Goal: Task Accomplishment & Management: Manage account settings

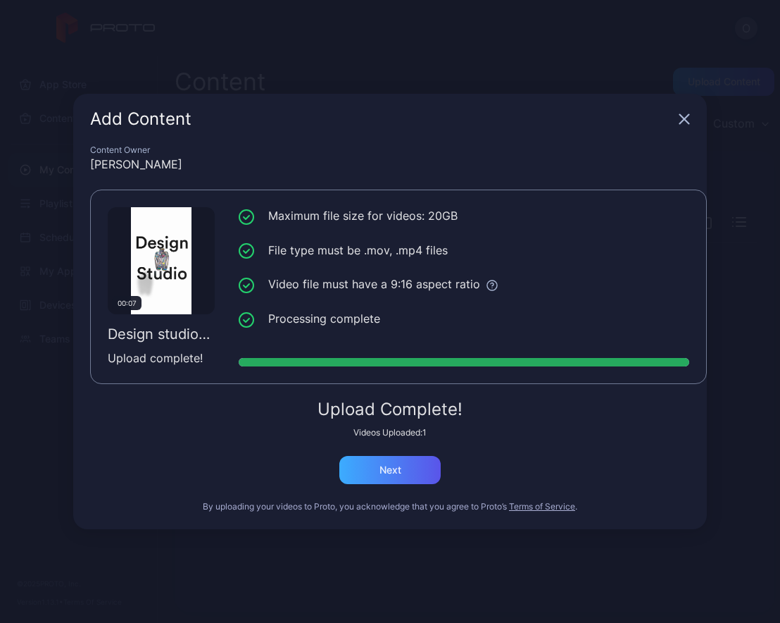
click at [393, 475] on div "Next" at bounding box center [391, 469] width 22 height 11
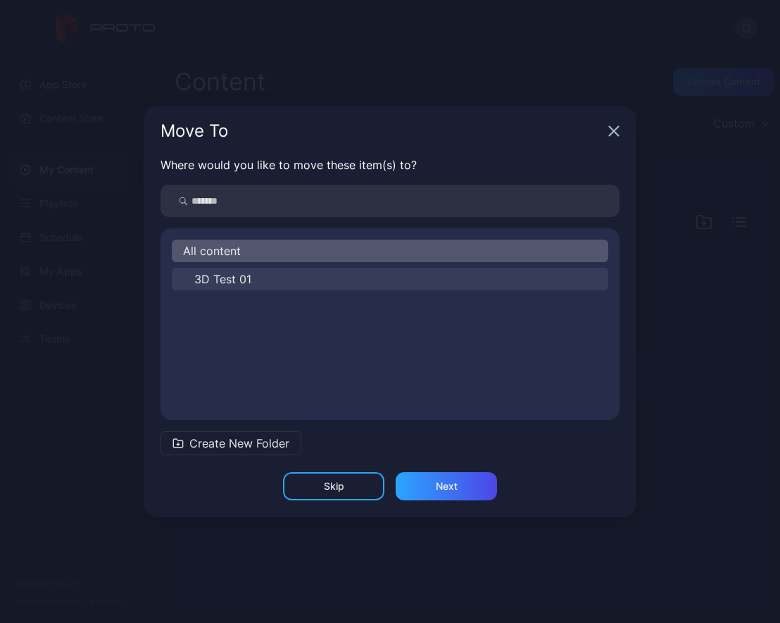
click at [237, 285] on span "3D Test 01" at bounding box center [222, 278] width 57 height 17
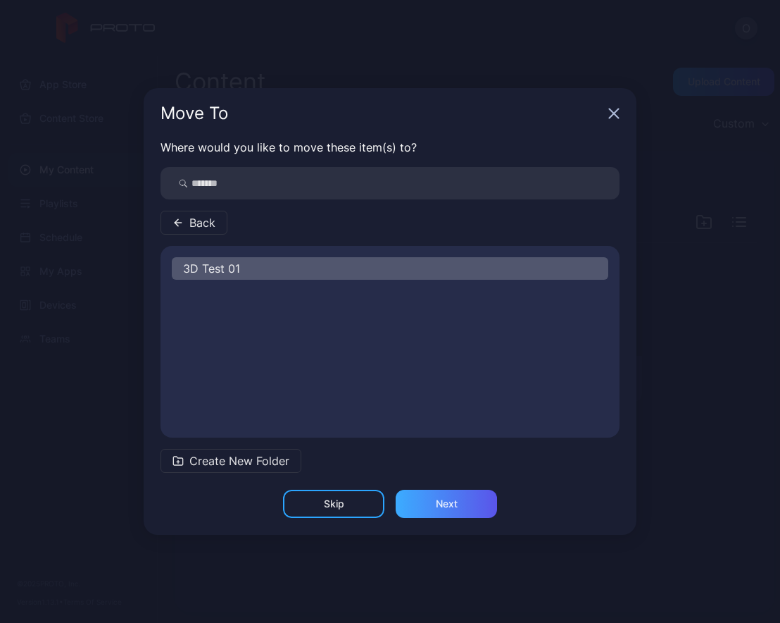
click at [444, 501] on div "Next" at bounding box center [447, 503] width 22 height 11
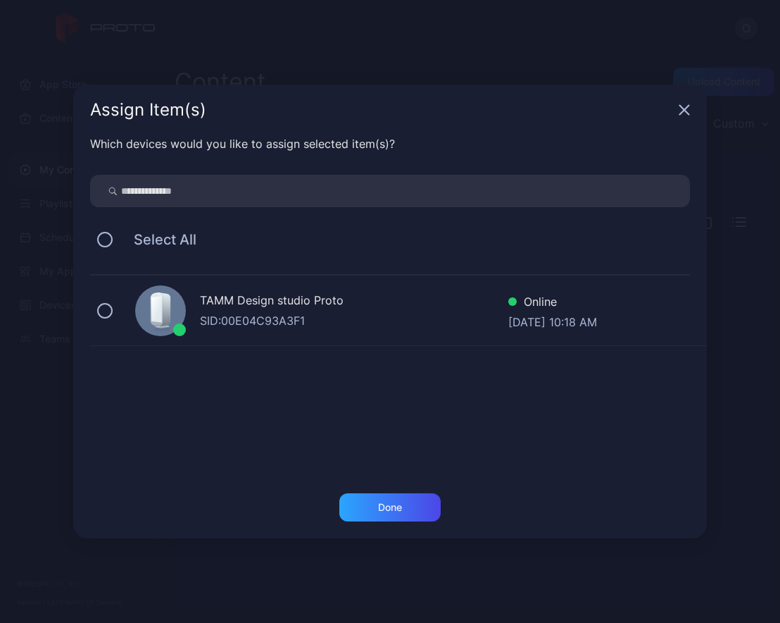
click at [155, 313] on icon at bounding box center [156, 309] width 11 height 26
click at [410, 497] on div "Done" at bounding box center [389, 507] width 101 height 28
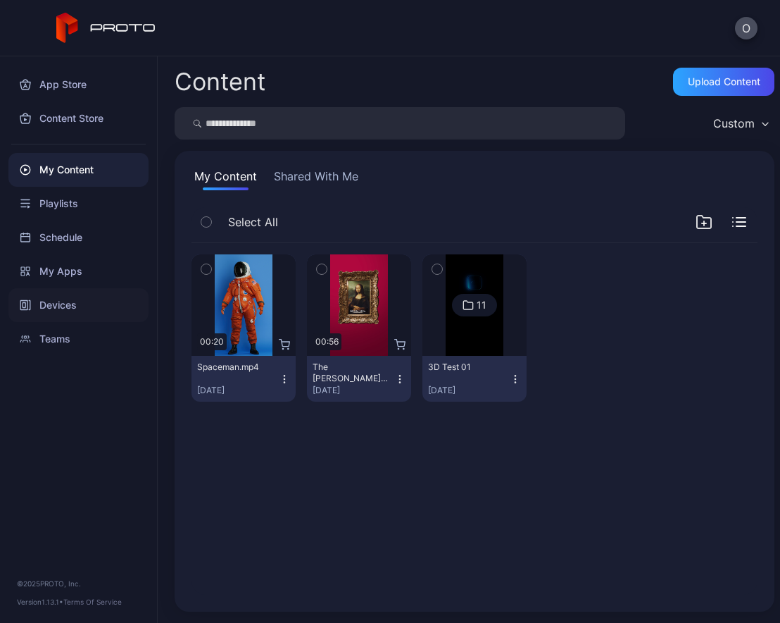
click at [50, 298] on div "Devices" at bounding box center [78, 305] width 140 height 34
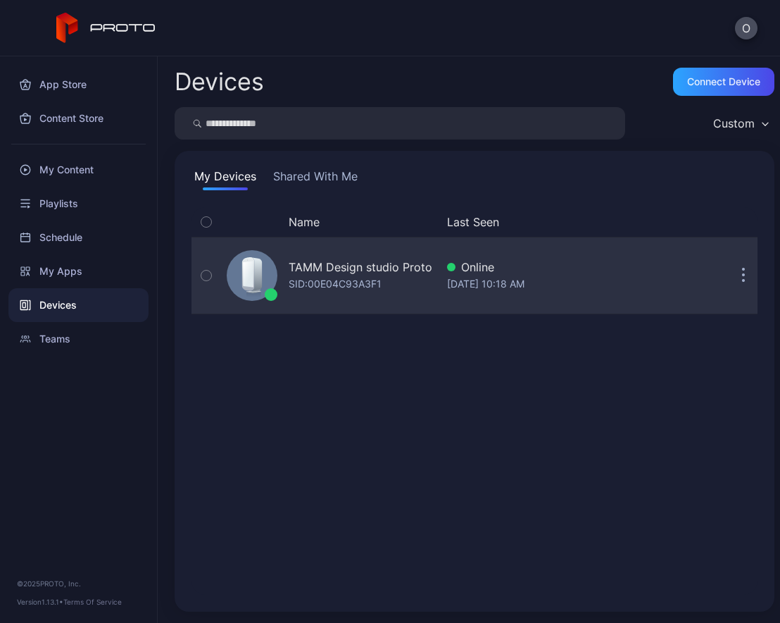
click at [311, 275] on div "TAMM Design studio Proto" at bounding box center [361, 266] width 144 height 17
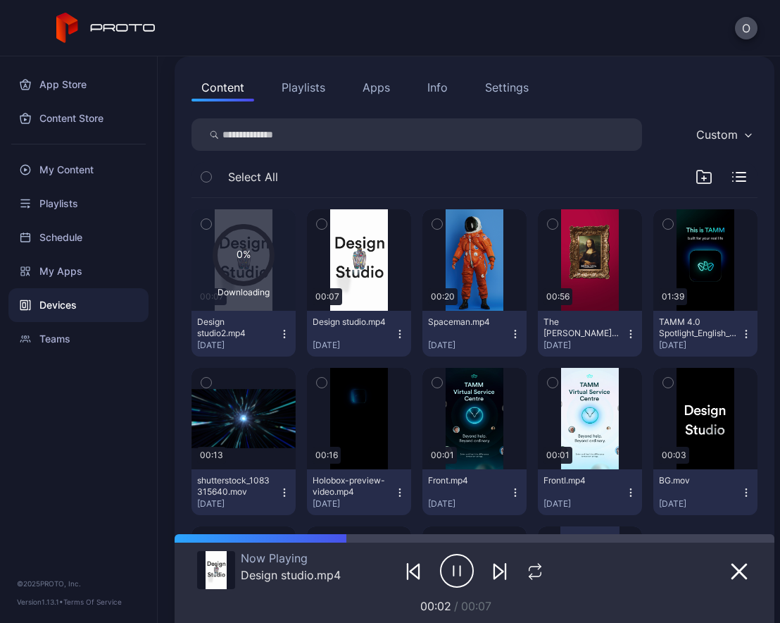
scroll to position [145, 0]
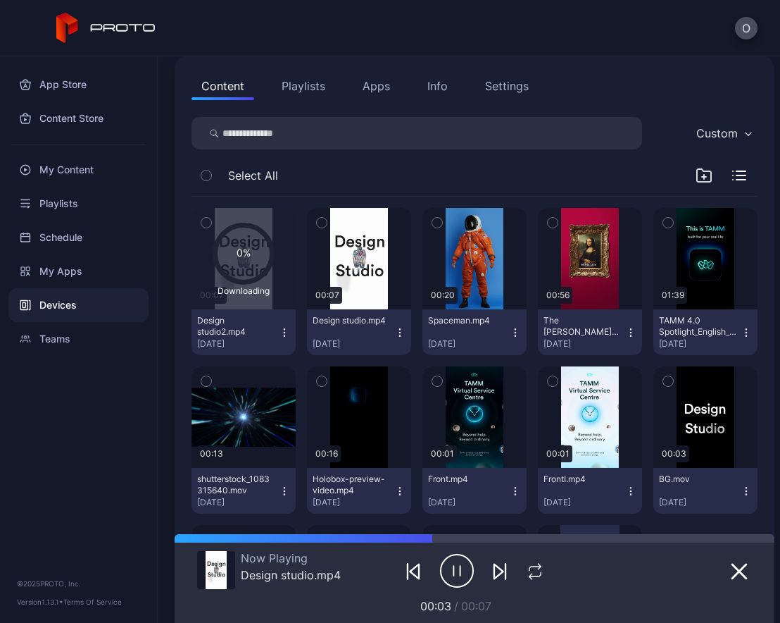
click at [406, 332] on icon "button" at bounding box center [399, 332] width 11 height 11
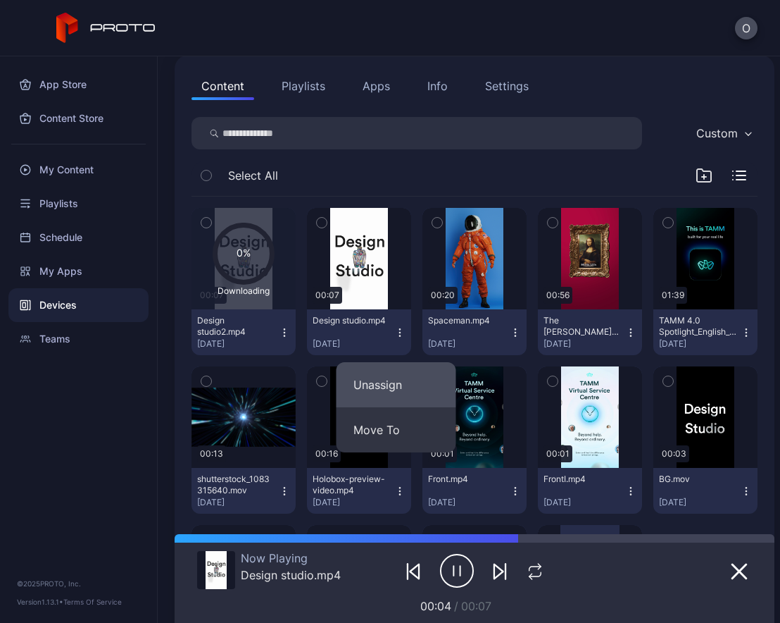
click at [411, 387] on button "Unassign" at bounding box center [397, 384] width 120 height 45
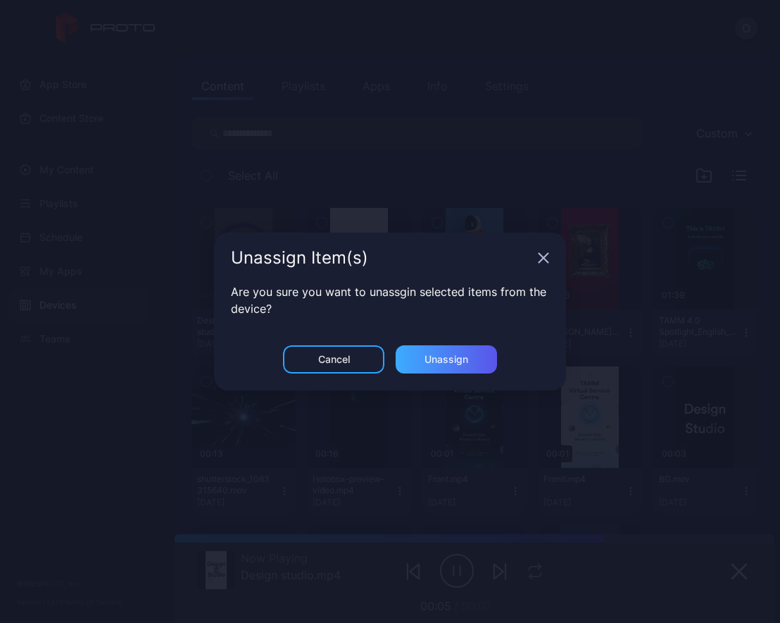
click at [432, 351] on div "Unassign" at bounding box center [446, 359] width 101 height 28
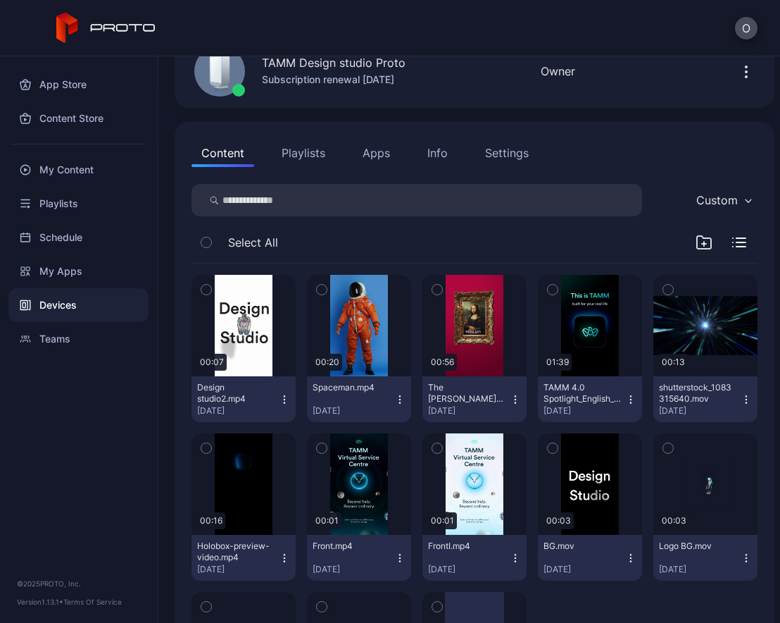
scroll to position [79, 0]
click at [290, 399] on icon "button" at bounding box center [284, 398] width 11 height 11
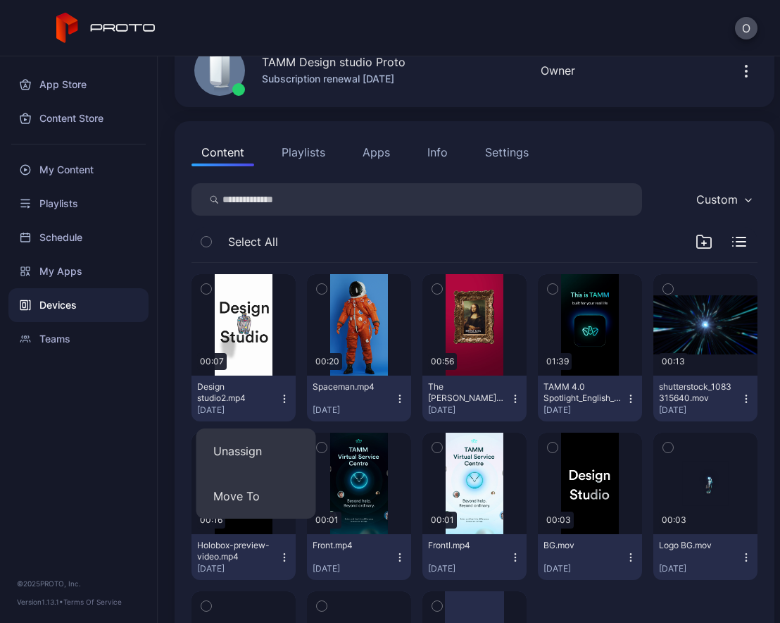
click at [361, 244] on div "Select All" at bounding box center [475, 245] width 566 height 36
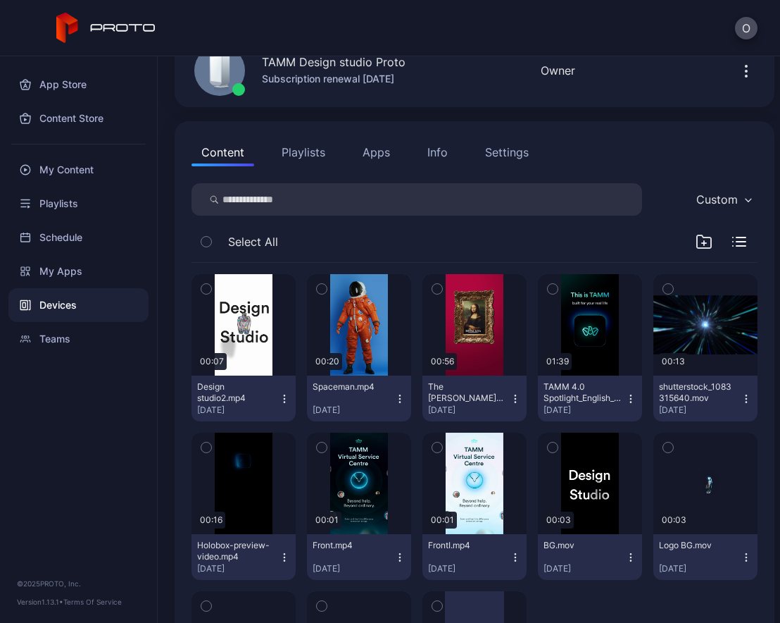
click at [654, 62] on div "TAMM Design studio Proto Subscription renewal [DATE] Online Last Seen [DATE] 10…" at bounding box center [475, 70] width 600 height 73
